Goal: Task Accomplishment & Management: Complete application form

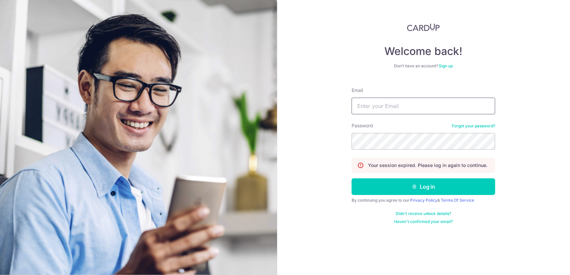
click at [407, 110] on input "Email" at bounding box center [424, 106] width 144 height 17
type input "[EMAIL_ADDRESS][DOMAIN_NAME]"
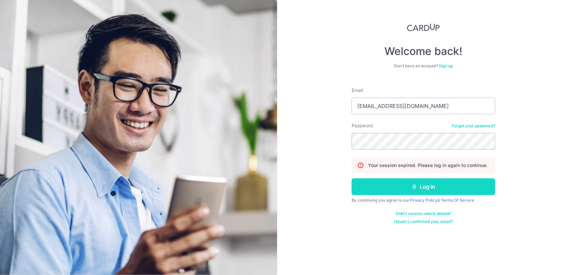
click at [429, 189] on button "Log in" at bounding box center [424, 187] width 144 height 17
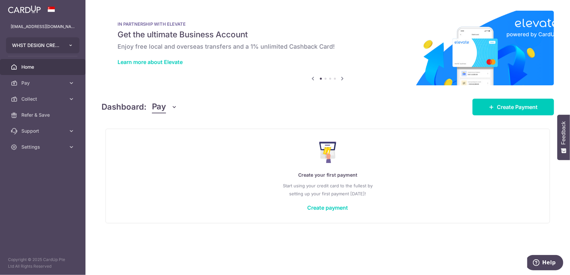
click at [44, 50] on button "WHST DESIGN CREATIVE PTE. LTD." at bounding box center [42, 45] width 73 height 16
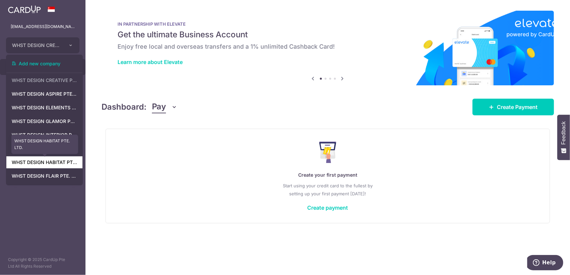
click at [47, 165] on link "WHST DESIGN HABITAT PTE. LTD." at bounding box center [44, 163] width 76 height 12
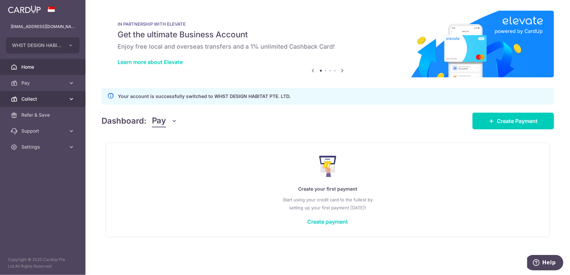
click at [63, 99] on span "Collect" at bounding box center [43, 99] width 44 height 7
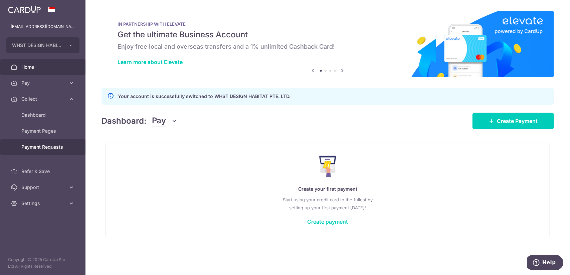
click at [62, 149] on span "Payment Requests" at bounding box center [43, 147] width 44 height 7
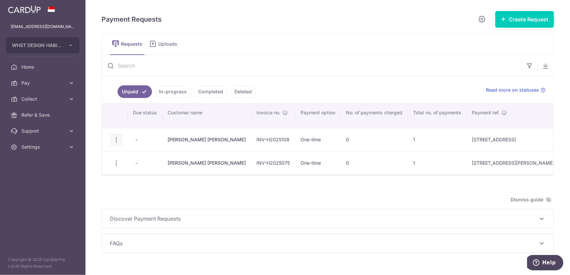
click at [115, 139] on icon "button" at bounding box center [116, 140] width 7 height 7
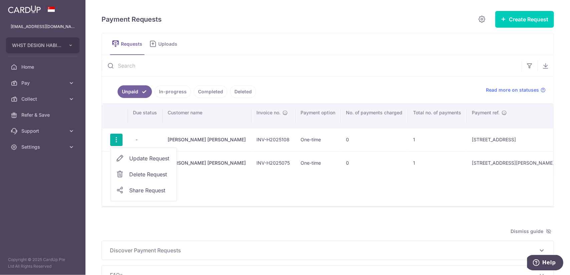
click at [155, 174] on span "Delete Request" at bounding box center [150, 175] width 42 height 8
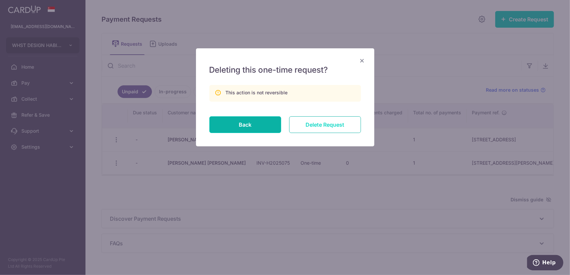
click at [346, 122] on input "Delete Request" at bounding box center [325, 125] width 72 height 17
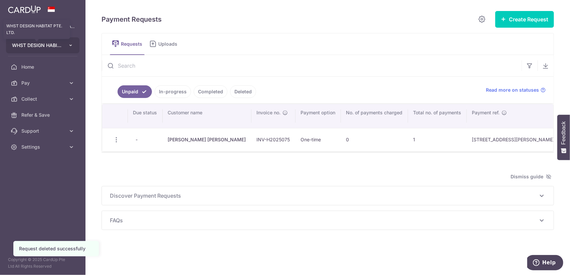
click at [60, 44] on span "WHST DESIGN HABITAT PTE. LTD." at bounding box center [36, 45] width 49 height 7
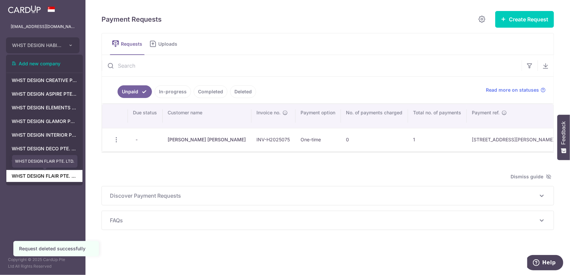
click at [53, 176] on link "WHST DESIGN FLAIR PTE. LTD." at bounding box center [44, 176] width 76 height 12
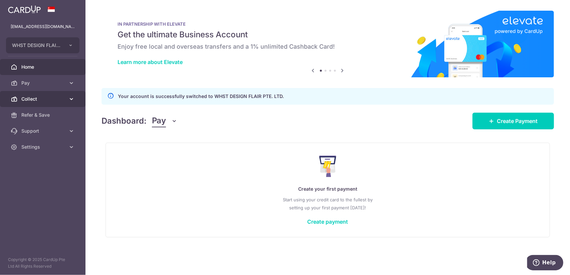
click at [52, 98] on span "Collect" at bounding box center [43, 99] width 44 height 7
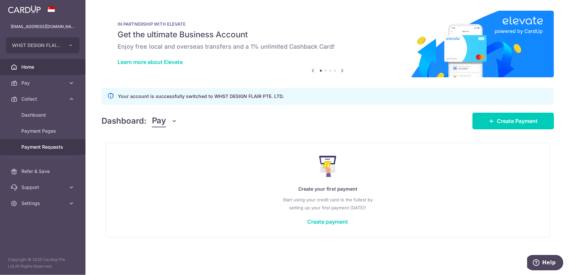
click at [56, 142] on link "Payment Requests" at bounding box center [42, 147] width 85 height 16
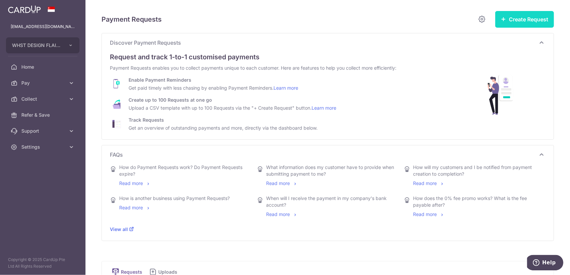
click at [514, 25] on button "Create Request" at bounding box center [524, 19] width 59 height 17
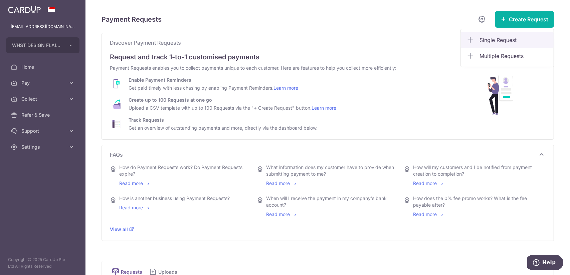
click at [507, 39] on span "Single Request" at bounding box center [514, 40] width 69 height 8
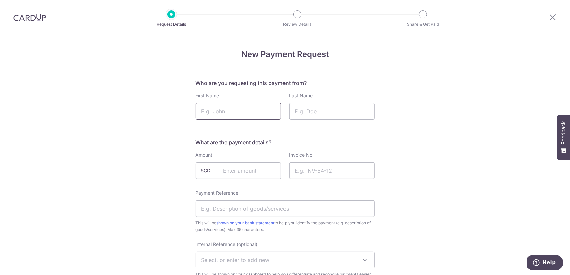
click at [241, 111] on input "First Name" at bounding box center [238, 111] width 85 height 17
paste input "Fabian Lim Wei Xuan"
drag, startPoint x: 216, startPoint y: 109, endPoint x: 161, endPoint y: 109, distance: 55.1
type input "Fabian Lim Wei Xuan"
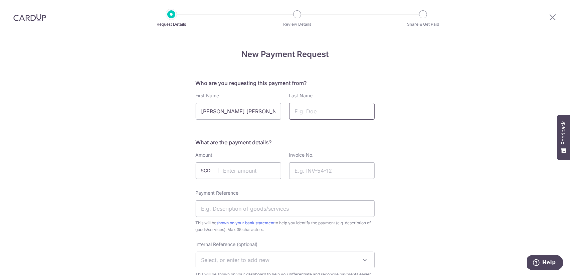
click at [334, 111] on input "Last Name" at bounding box center [331, 111] width 85 height 17
paste input "Fabian"
type input "Fabian"
drag, startPoint x: 217, startPoint y: 112, endPoint x: 79, endPoint y: 100, distance: 138.8
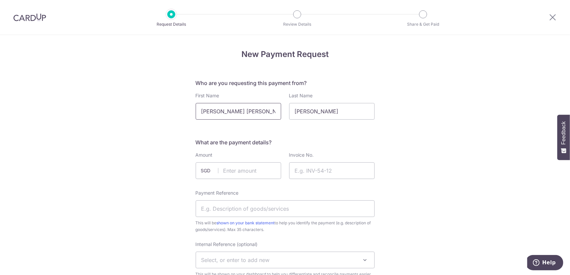
type input "Lim Wei Xuan"
click at [239, 170] on input "text" at bounding box center [238, 171] width 85 height 17
paste input "6,658.20"
type input "6658.20"
click at [343, 175] on input "Invoice No." at bounding box center [331, 171] width 85 height 17
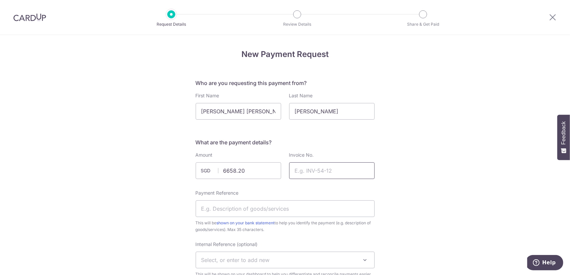
paste input "INV-F2025036"
type input "INV-F2025036"
drag, startPoint x: 254, startPoint y: 199, endPoint x: 252, endPoint y: 205, distance: 5.5
click at [254, 202] on div "Payment Reference This will be shown on your bank statement to help you identif…" at bounding box center [285, 211] width 179 height 43
click at [251, 209] on input "Payment Reference" at bounding box center [285, 209] width 179 height 17
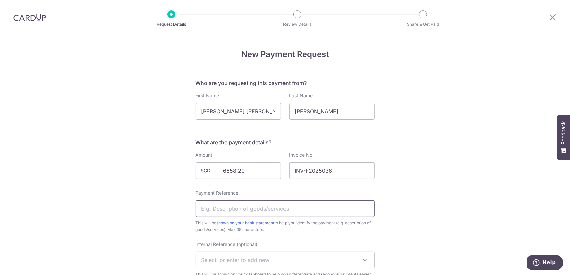
paste input "985A BUANGKOK CRESCENT #08-08"
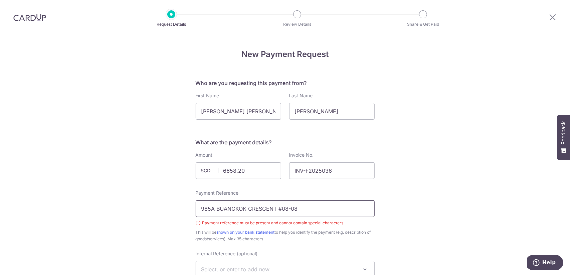
click at [281, 211] on input "985A BUANGKOK CRESCENT #08-08" at bounding box center [285, 209] width 179 height 17
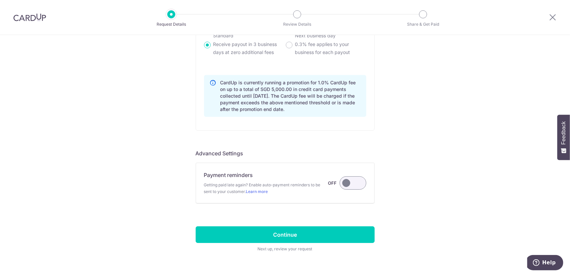
scroll to position [491, 0]
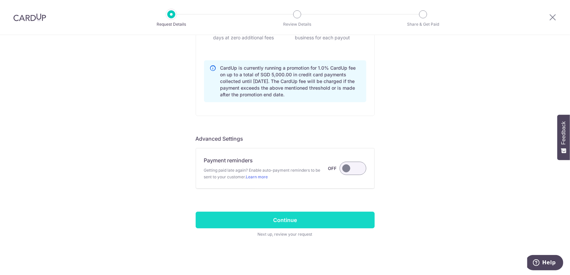
type input "985A BUANGKOK CRESCENT 08-08"
click at [323, 219] on input "Continue" at bounding box center [285, 220] width 179 height 17
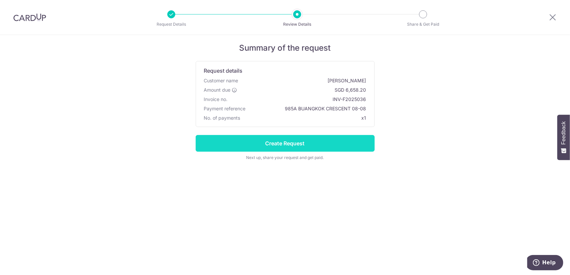
click at [363, 149] on input "Create Request" at bounding box center [285, 143] width 179 height 17
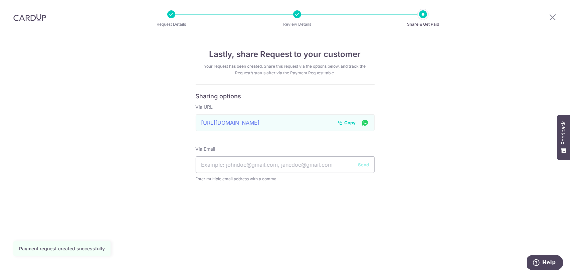
click at [343, 123] on button "Copy" at bounding box center [347, 123] width 18 height 7
